Goal: Use online tool/utility: Utilize a website feature to perform a specific function

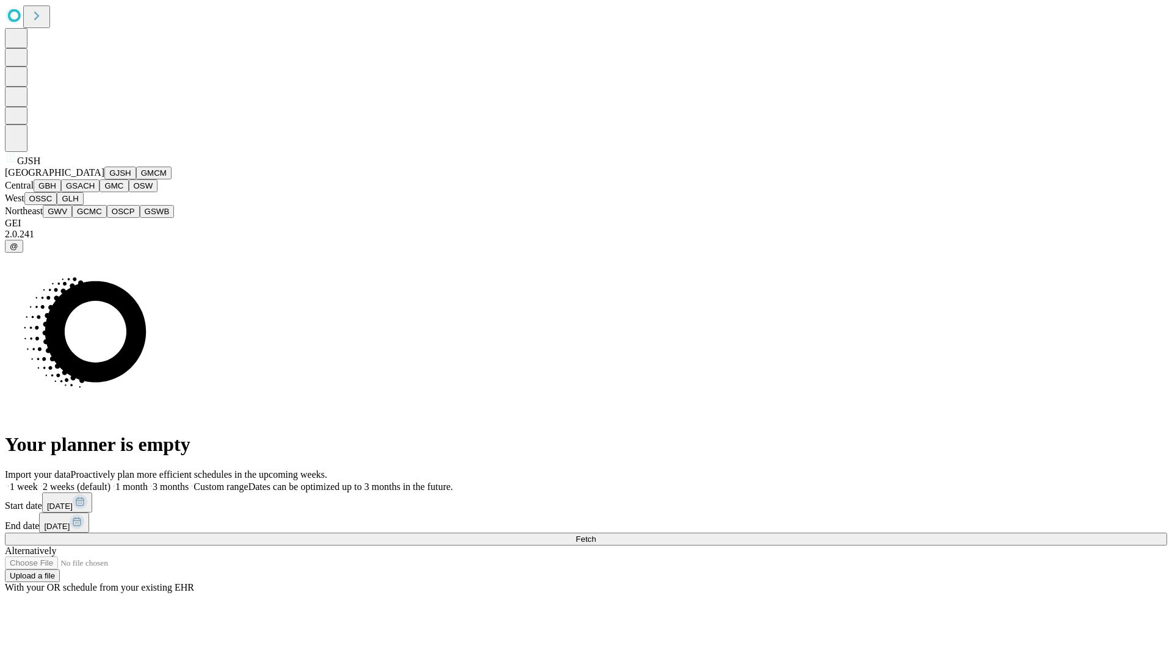
click at [104, 179] on button "GJSH" at bounding box center [120, 173] width 32 height 13
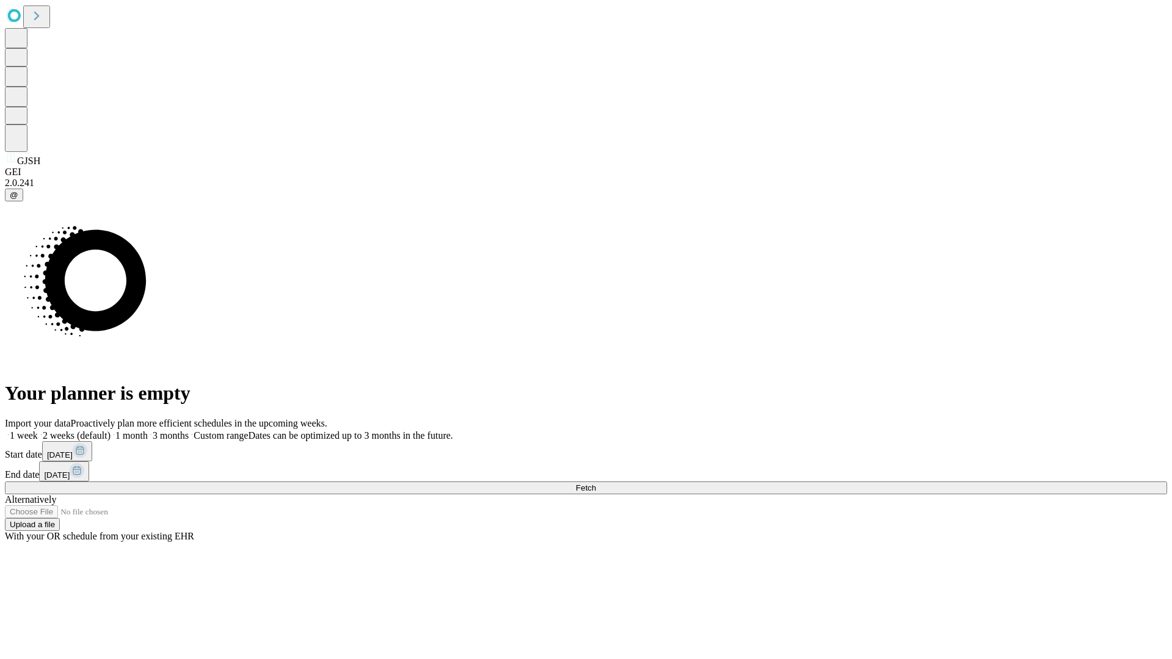
click at [148, 430] on label "1 month" at bounding box center [128, 435] width 37 height 10
click at [596, 483] on span "Fetch" at bounding box center [585, 487] width 20 height 9
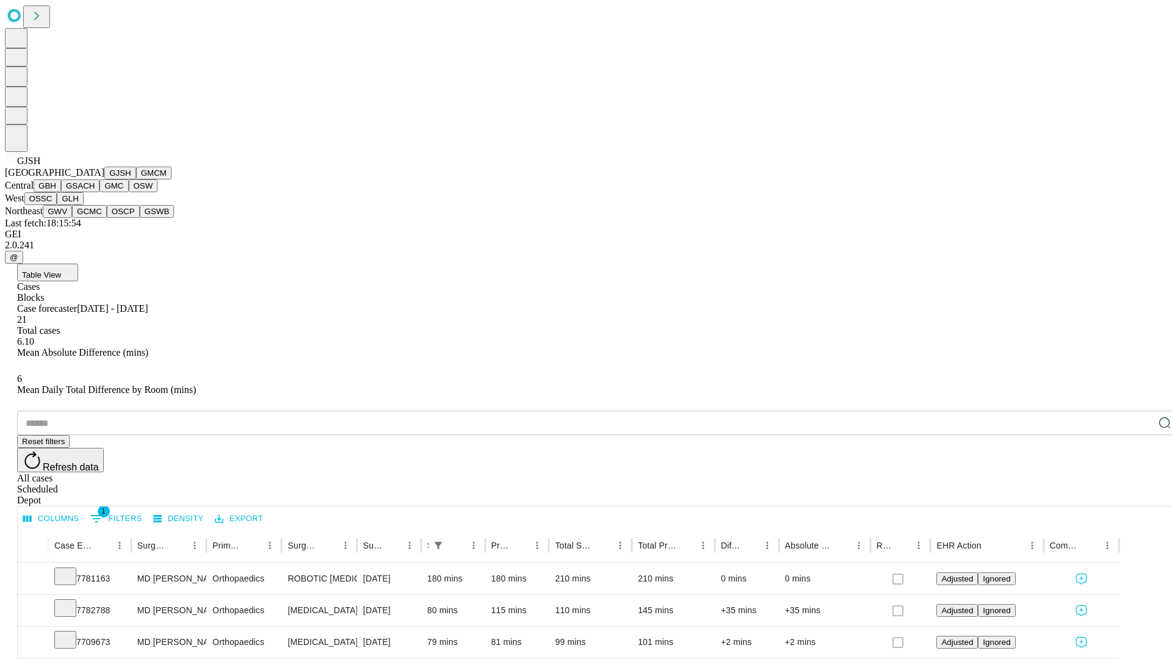
click at [136, 179] on button "GMCM" at bounding box center [153, 173] width 35 height 13
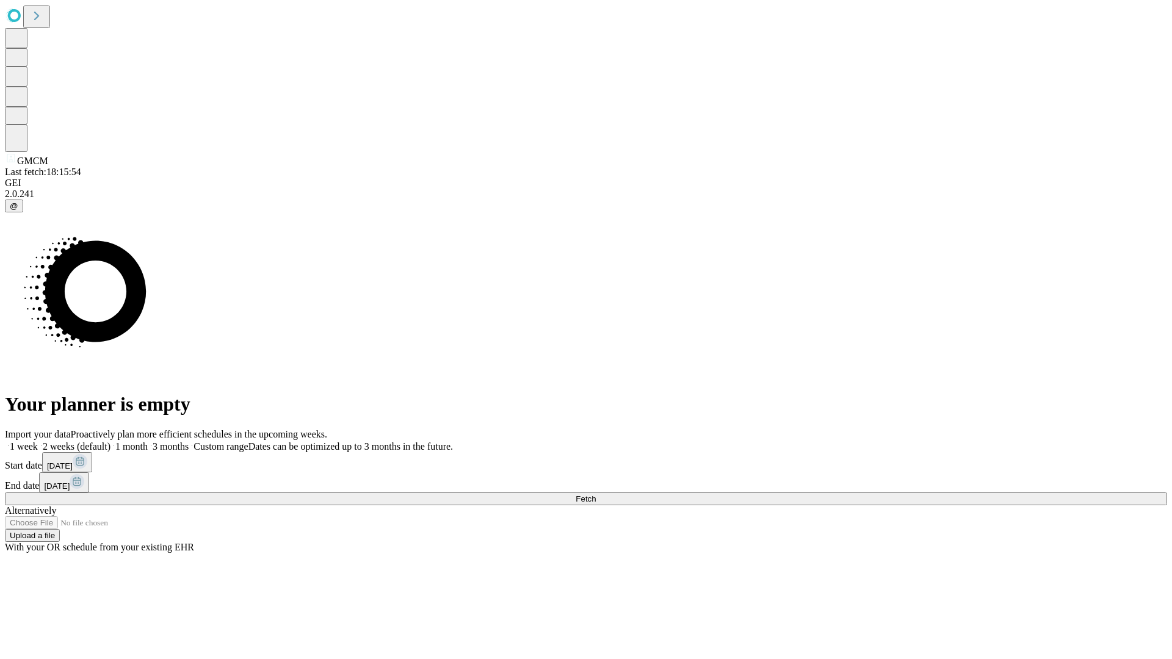
click at [148, 441] on label "1 month" at bounding box center [128, 446] width 37 height 10
click at [596, 494] on span "Fetch" at bounding box center [585, 498] width 20 height 9
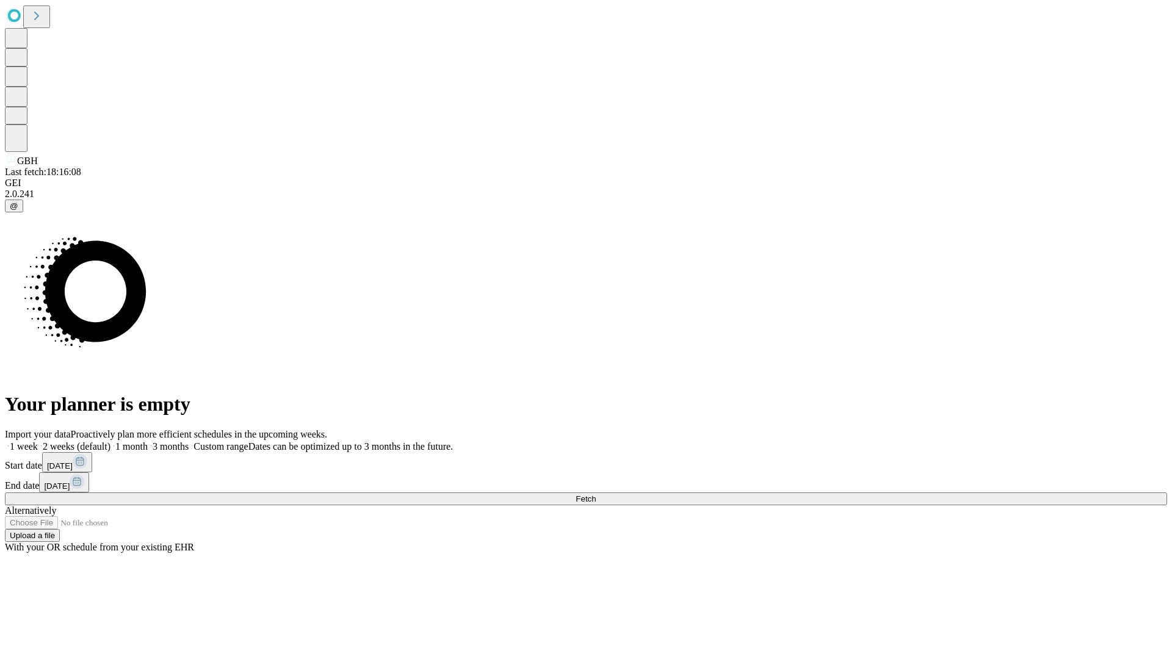
click at [148, 441] on label "1 month" at bounding box center [128, 446] width 37 height 10
click at [596, 494] on span "Fetch" at bounding box center [585, 498] width 20 height 9
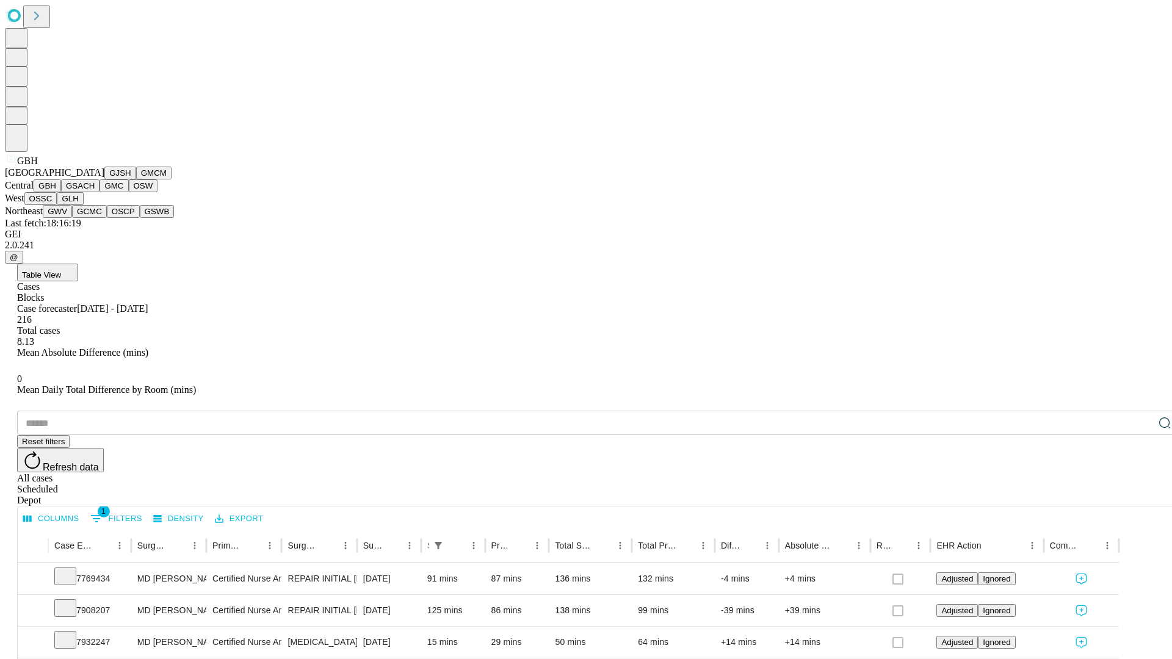
click at [95, 192] on button "GSACH" at bounding box center [80, 185] width 38 height 13
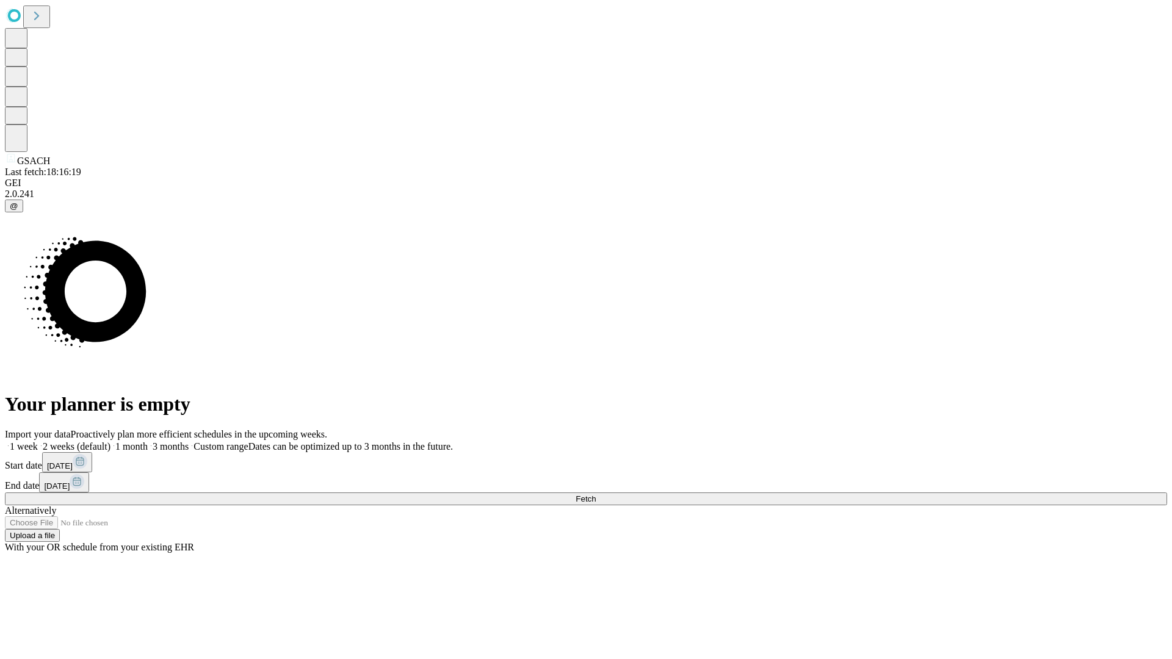
click at [148, 441] on label "1 month" at bounding box center [128, 446] width 37 height 10
click at [596, 494] on span "Fetch" at bounding box center [585, 498] width 20 height 9
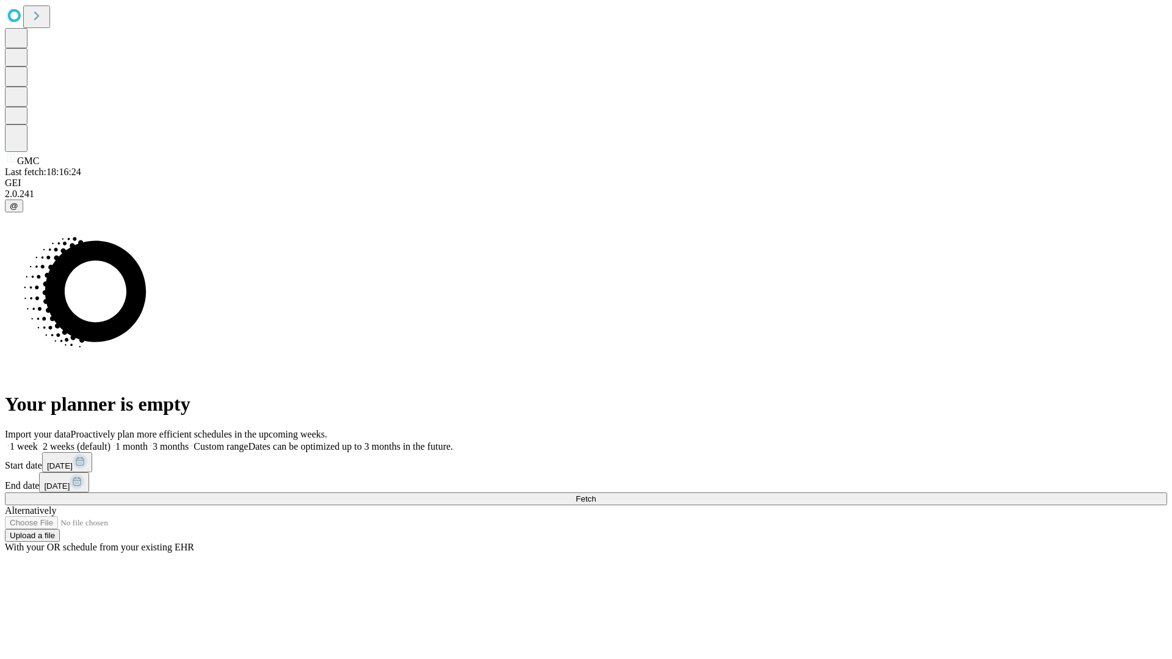
click at [148, 441] on label "1 month" at bounding box center [128, 446] width 37 height 10
click at [596, 494] on span "Fetch" at bounding box center [585, 498] width 20 height 9
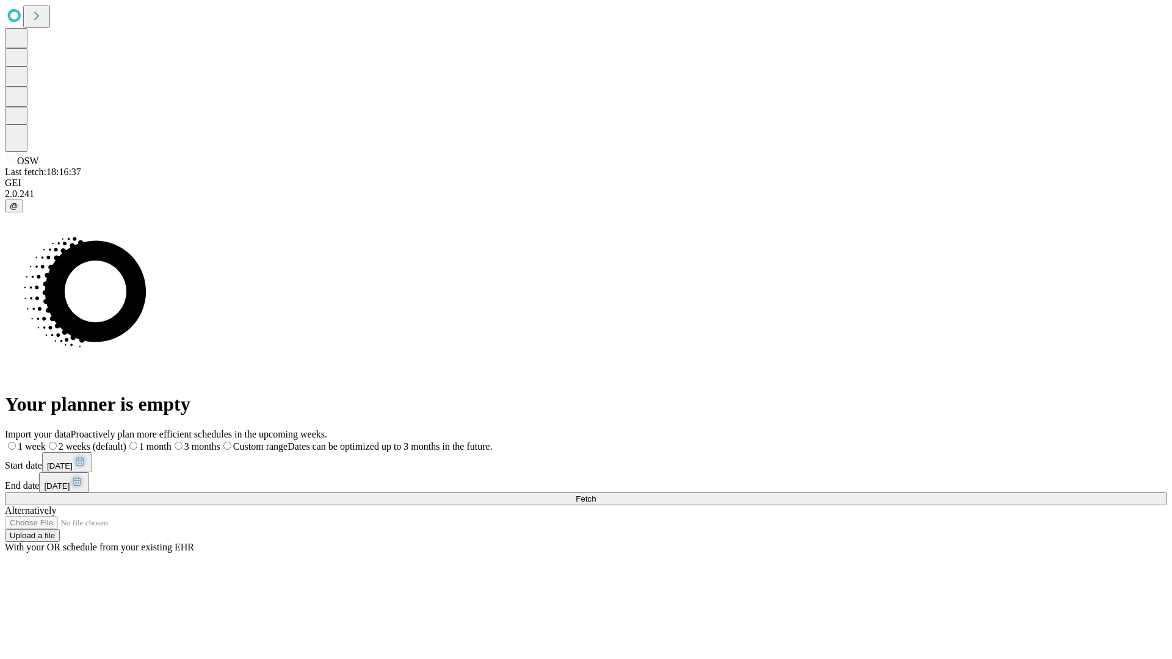
click at [171, 441] on label "1 month" at bounding box center [148, 446] width 45 height 10
click at [596, 494] on span "Fetch" at bounding box center [585, 498] width 20 height 9
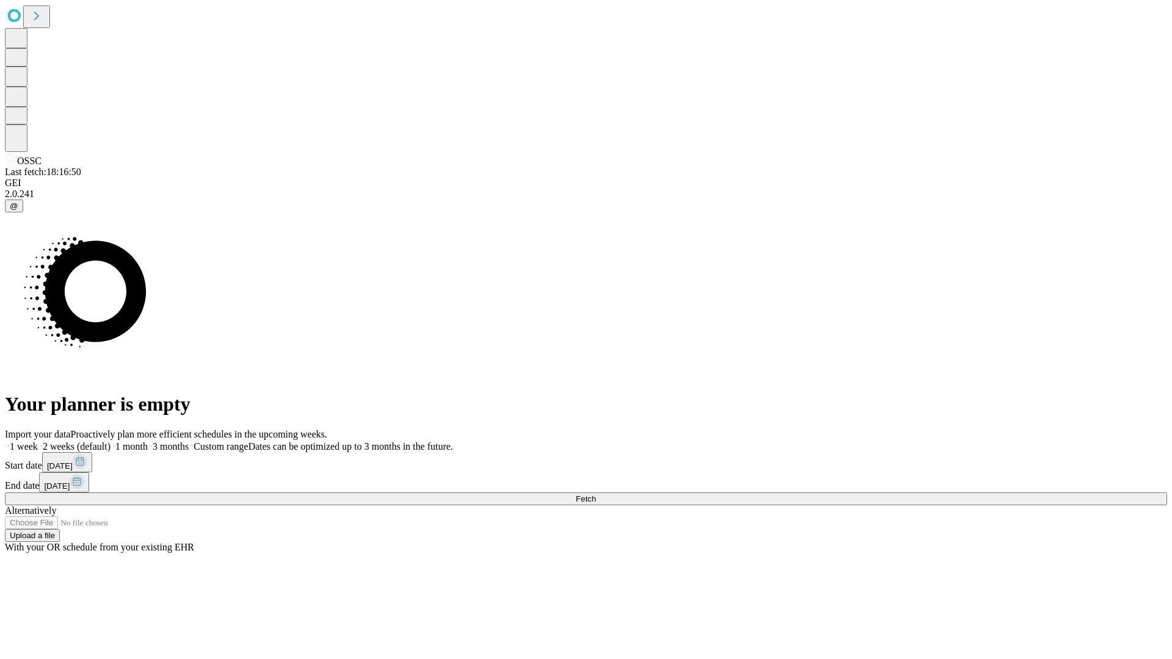
click at [148, 441] on label "1 month" at bounding box center [128, 446] width 37 height 10
click at [596, 494] on span "Fetch" at bounding box center [585, 498] width 20 height 9
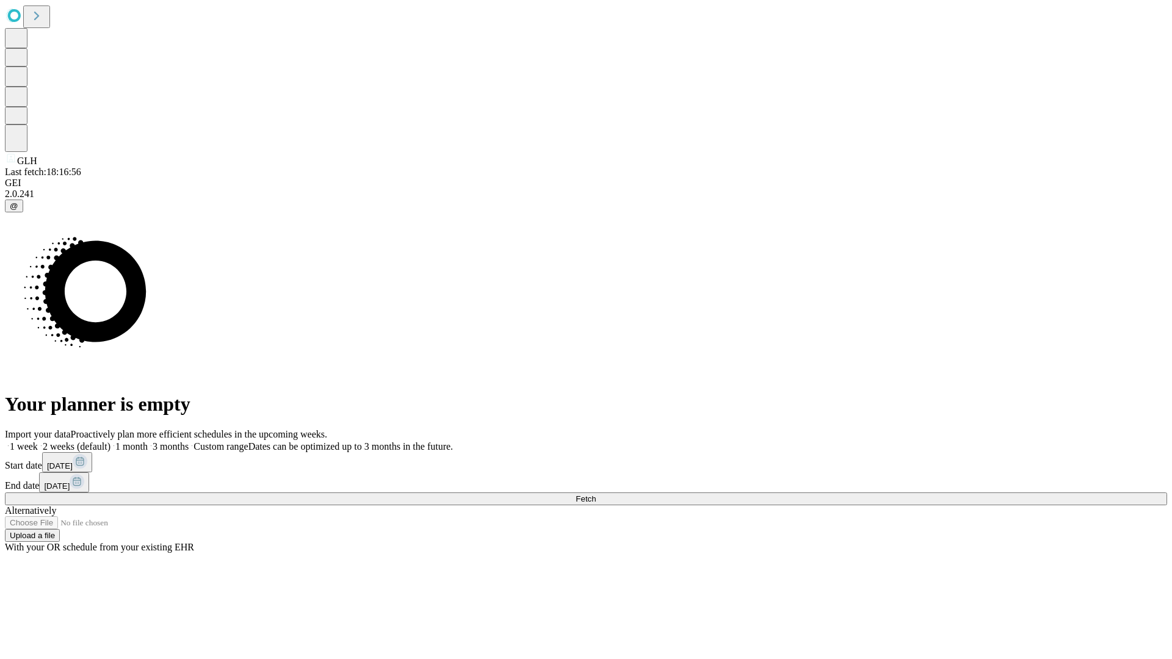
click at [596, 494] on span "Fetch" at bounding box center [585, 498] width 20 height 9
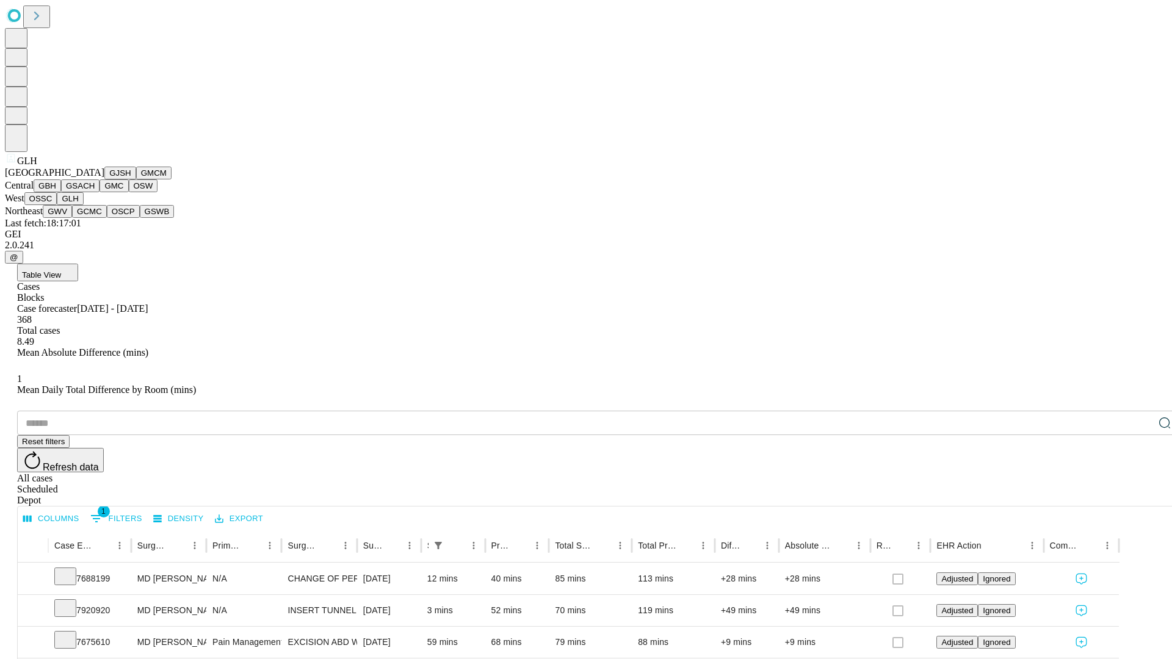
click at [72, 218] on button "GWV" at bounding box center [57, 211] width 29 height 13
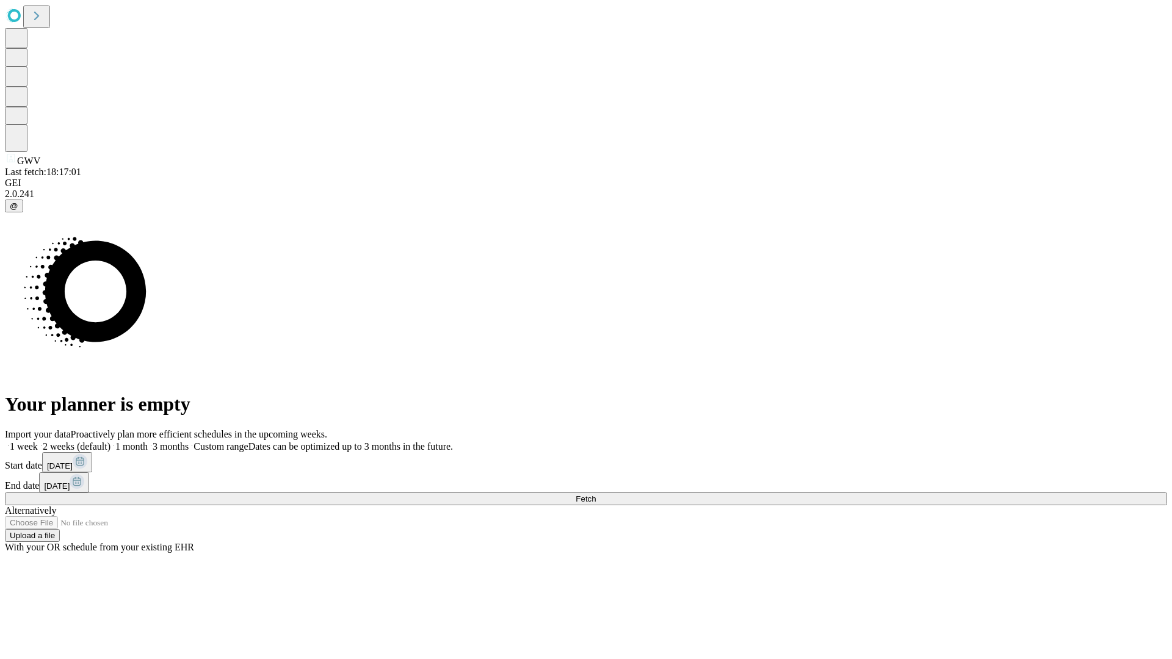
click at [148, 441] on label "1 month" at bounding box center [128, 446] width 37 height 10
click at [596, 494] on span "Fetch" at bounding box center [585, 498] width 20 height 9
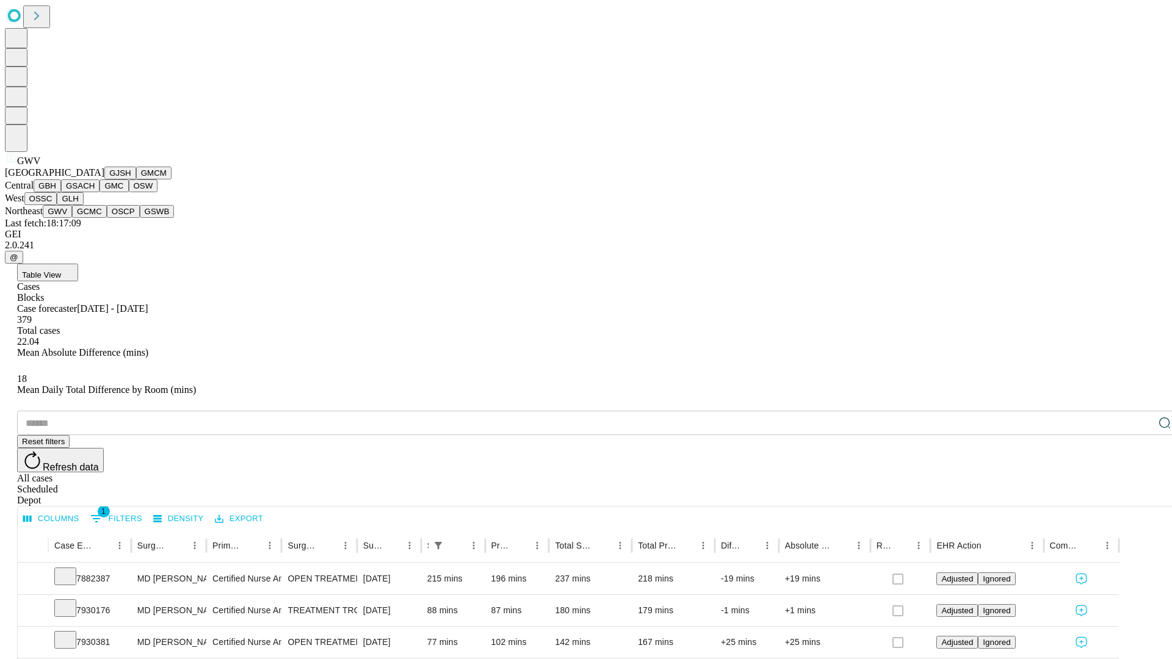
click at [95, 218] on button "GCMC" at bounding box center [89, 211] width 35 height 13
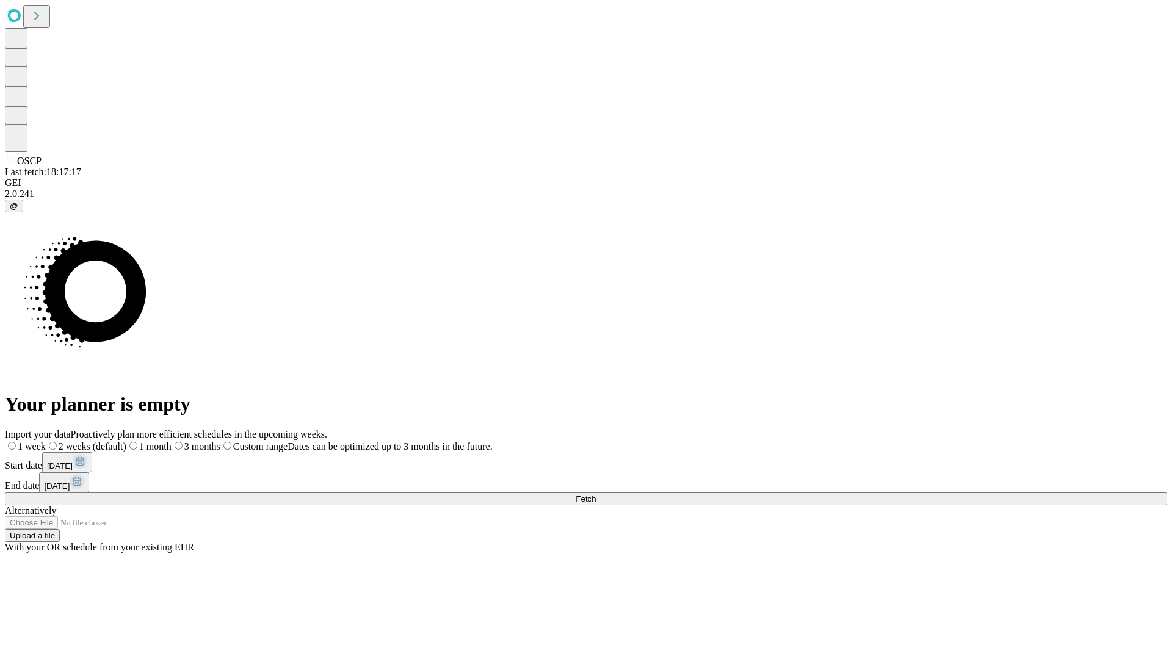
click at [171, 441] on label "1 month" at bounding box center [148, 446] width 45 height 10
click at [596, 494] on span "Fetch" at bounding box center [585, 498] width 20 height 9
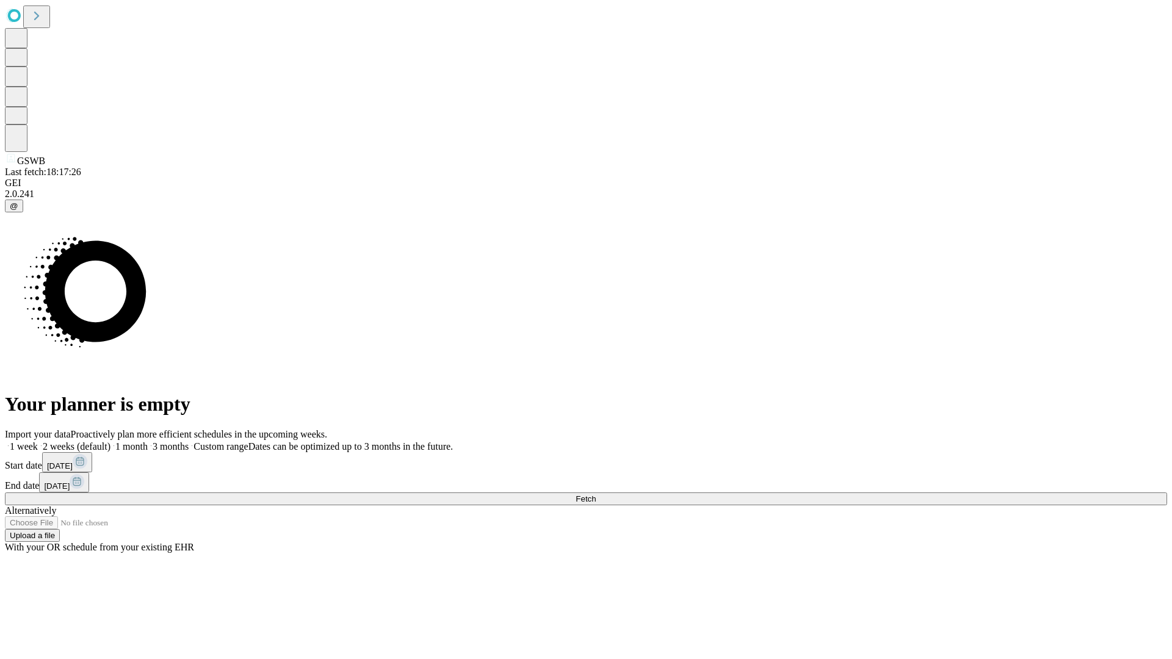
click at [148, 441] on label "1 month" at bounding box center [128, 446] width 37 height 10
click at [596, 494] on span "Fetch" at bounding box center [585, 498] width 20 height 9
